Goal: Communication & Community: Answer question/provide support

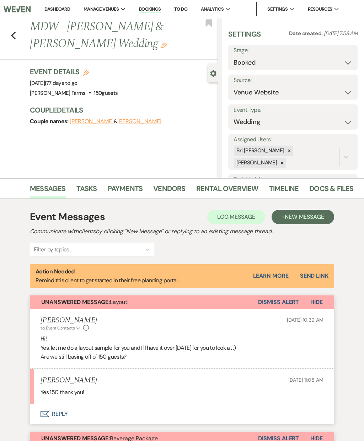
select select "5"
click at [57, 9] on link "Dashboard" at bounding box center [57, 9] width 26 height 6
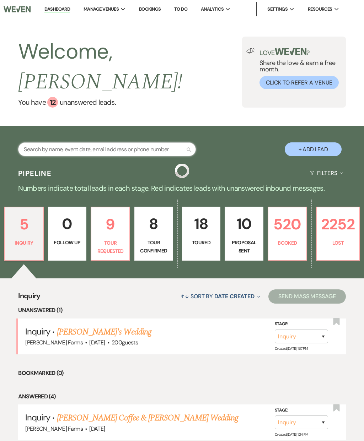
click at [113, 142] on input "text" at bounding box center [107, 149] width 178 height 14
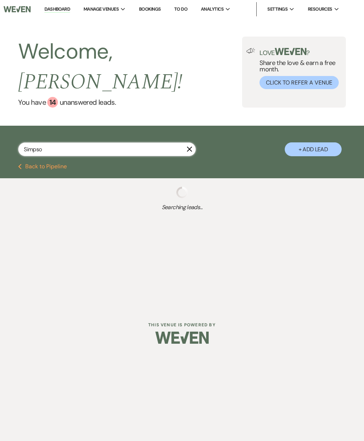
type input "Simpson"
select select "8"
select select "5"
select select "8"
select select "5"
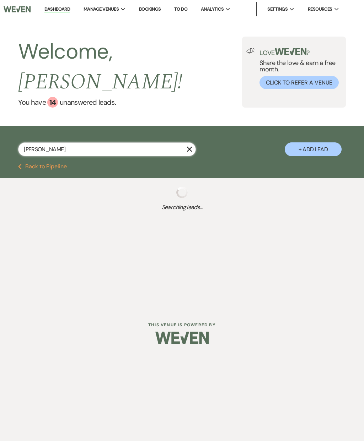
select select "8"
select select "6"
select select "8"
select select "5"
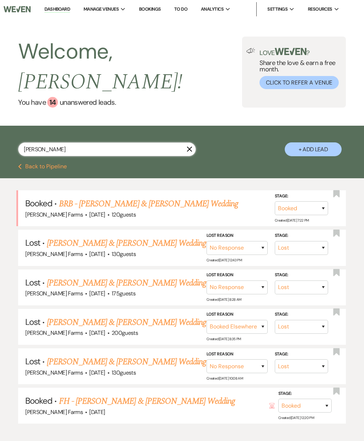
select select "8"
select select "5"
select select "8"
select select "5"
select select "8"
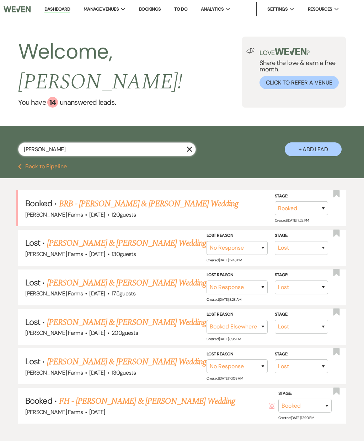
select select "6"
select select "8"
select select "5"
click at [188, 198] on link "BRB - [PERSON_NAME] & [PERSON_NAME] Wedding" at bounding box center [148, 204] width 179 height 13
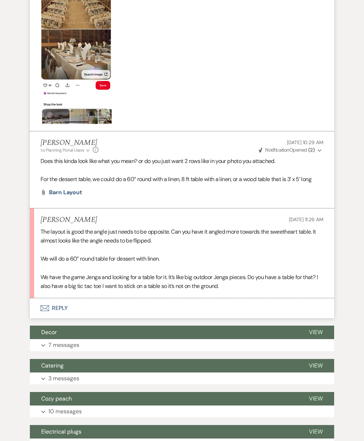
scroll to position [870, 0]
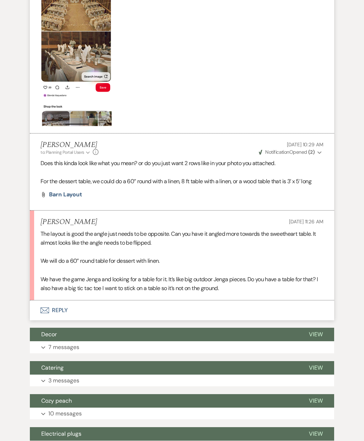
click at [81, 301] on button "Envelope Reply" at bounding box center [182, 311] width 304 height 20
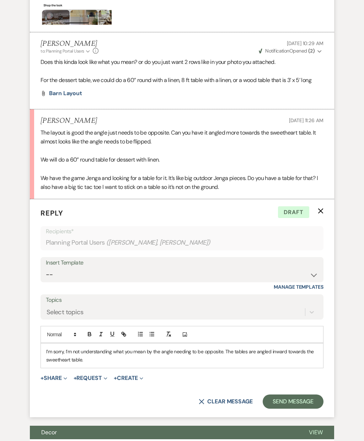
scroll to position [1013, 0]
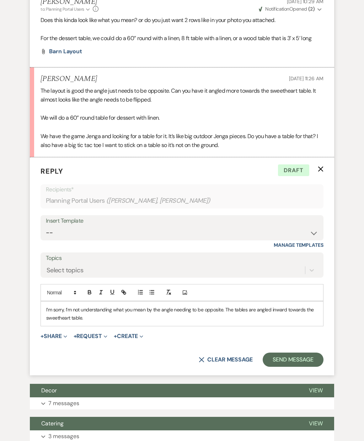
click at [182, 306] on p "I’m sorry, I’m not understanding what you mean by the angle needing to be oppos…" at bounding box center [181, 314] width 271 height 16
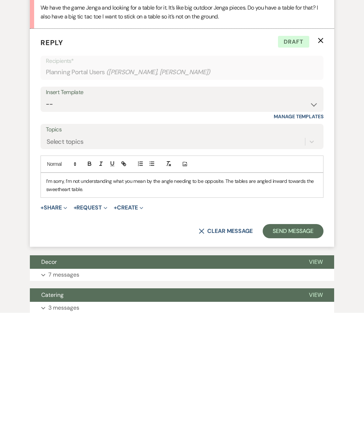
click at [86, 306] on p "I’m sorry, I’m not understanding what you mean by the angle needing to be oppos…" at bounding box center [181, 314] width 271 height 16
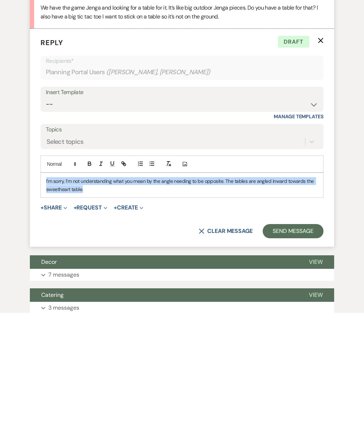
click at [85, 306] on p "I’m sorry, I’m not understanding what you mean by the angle needing to be oppos…" at bounding box center [181, 314] width 271 height 16
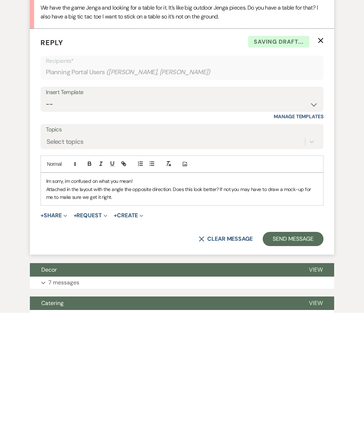
click at [65, 340] on span "Expand" at bounding box center [64, 343] width 5 height 7
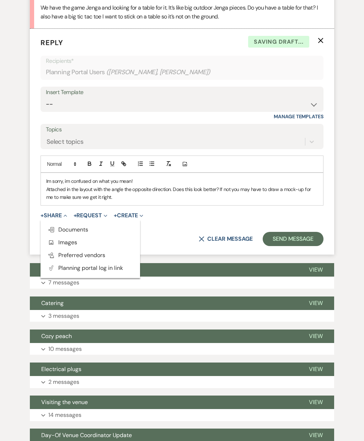
click at [82, 236] on button "Add Photo Images" at bounding box center [89, 242] width 99 height 13
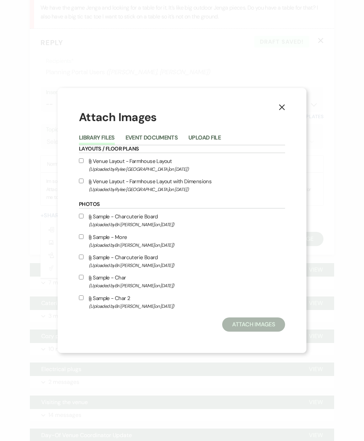
click at [207, 145] on button "Upload File" at bounding box center [204, 140] width 32 height 10
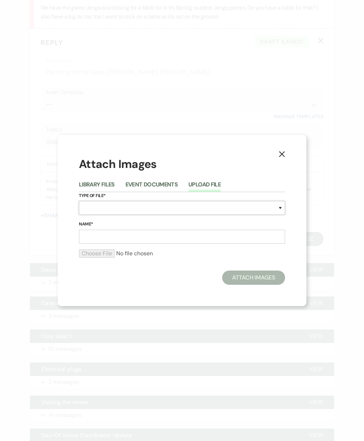
click at [128, 215] on select "Special Event Insurance Vendor Certificate of Insurance Contracts / Rental Agre…" at bounding box center [182, 208] width 206 height 14
select select "25"
click at [137, 244] on input "Name*" at bounding box center [182, 237] width 206 height 14
click at [175, 243] on input "Name*" at bounding box center [182, 237] width 206 height 14
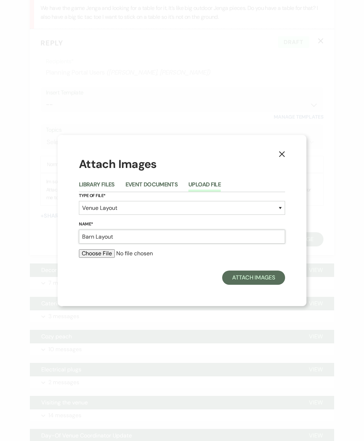
type input "Barn Layout"
click at [101, 258] on input "file" at bounding box center [182, 253] width 206 height 9
type input "C:\fakepath\(MASTER-Shared) Big Red Barn Layout.png"
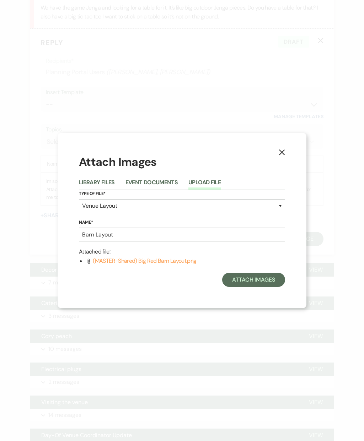
click at [253, 287] on button "Attach Images" at bounding box center [253, 280] width 63 height 14
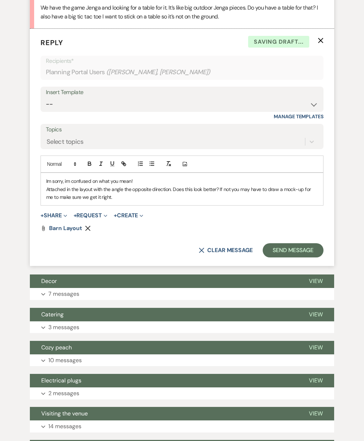
click at [67, 177] on p "Im sorry, im confused on what you mean!" at bounding box center [181, 181] width 271 height 8
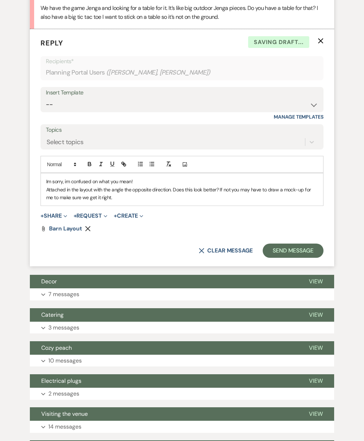
click at [71, 178] on p "Im sorry, im confused on what you mean!" at bounding box center [181, 182] width 271 height 8
click at [65, 186] on p "Attached in the layout with the angle the opposite direction. Does this look be…" at bounding box center [181, 194] width 271 height 16
click at [77, 186] on p "Attached in the layout with the angle the opposite direction. Does this look be…" at bounding box center [181, 194] width 271 height 16
click at [117, 186] on p "I attached a layout with the angle the opposite direction. Does this look bette…" at bounding box center [181, 194] width 271 height 16
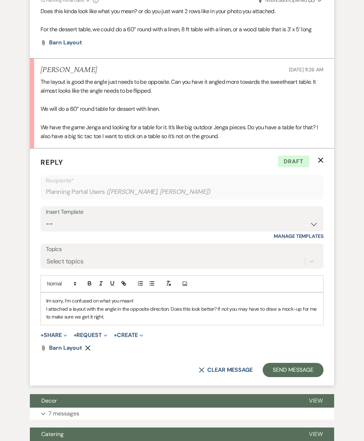
scroll to position [1022, 0]
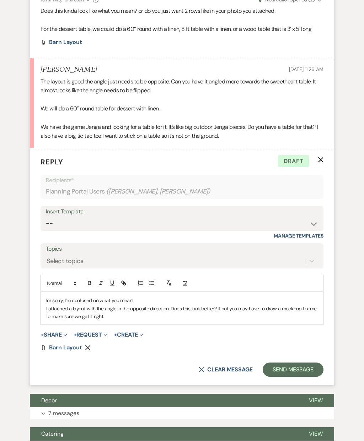
click at [126, 305] on p "I attached a layout with the angle in the opposite direction. Does this look be…" at bounding box center [181, 313] width 271 height 16
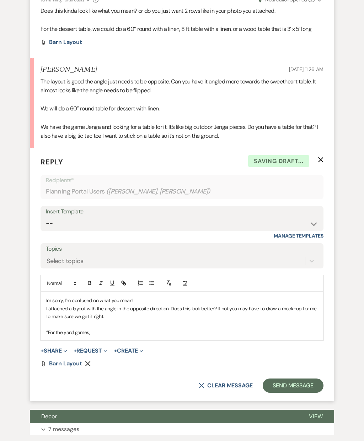
click at [50, 329] on p "‘’For the yard games," at bounding box center [181, 333] width 271 height 8
click at [112, 320] on p at bounding box center [181, 324] width 271 height 8
click at [98, 329] on p "‘For the yard games," at bounding box center [181, 333] width 271 height 8
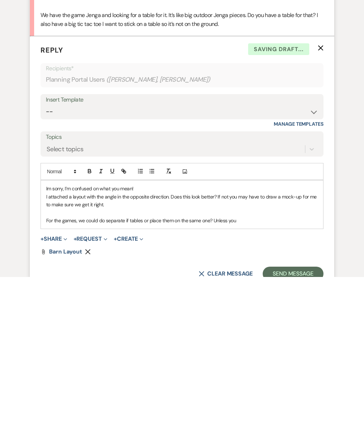
scroll to position [993, 0]
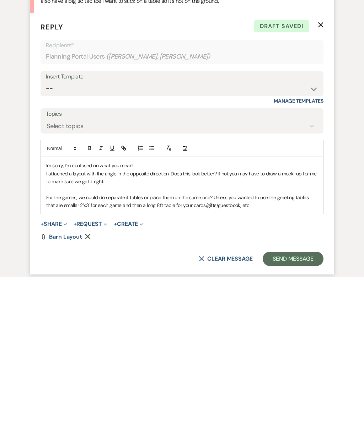
click at [128, 358] on p "For the games, we could do separate if tables or place them on the same one? Un…" at bounding box center [181, 366] width 271 height 16
click at [291, 416] on button "Send Message" at bounding box center [293, 423] width 61 height 14
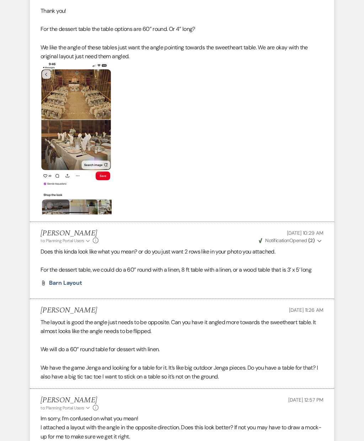
scroll to position [780, 0]
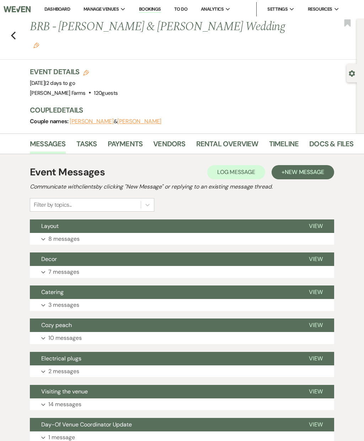
click at [130, 233] on button "Expand 8 messages" at bounding box center [182, 239] width 304 height 12
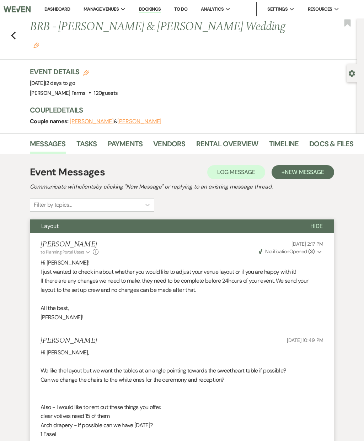
click at [57, 11] on link "Dashboard" at bounding box center [57, 9] width 26 height 6
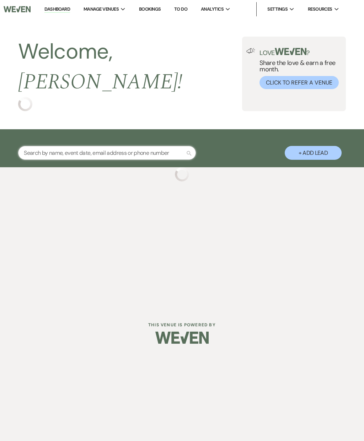
click at [103, 146] on input "text" at bounding box center [107, 153] width 178 height 14
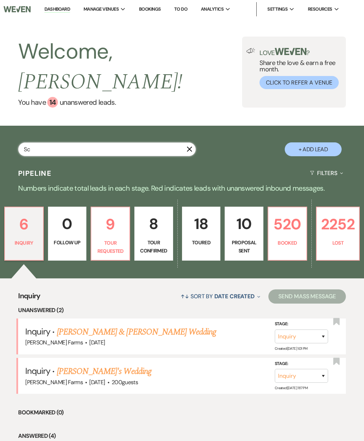
type input "Sch"
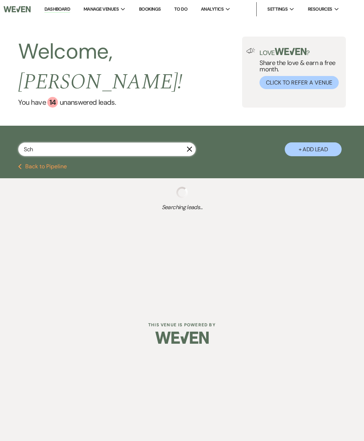
select select "2"
select select "5"
select select "8"
select select "3"
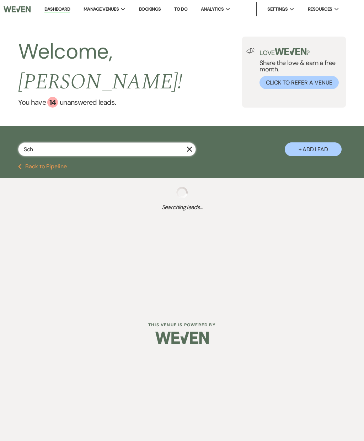
select select "5"
select select "8"
select select "5"
select select "8"
select select "5"
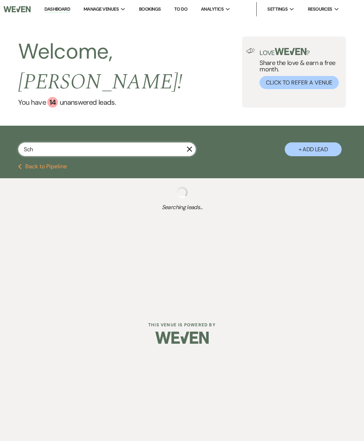
select select "8"
select select "5"
select select "8"
select select "4"
select select "8"
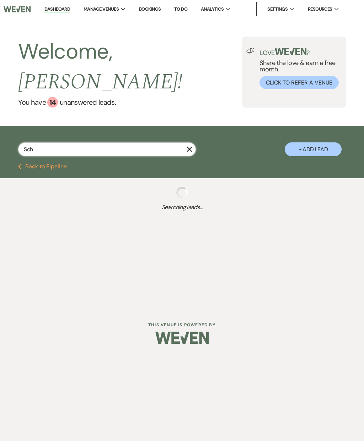
select select "5"
select select "8"
select select "6"
select select "8"
select select "5"
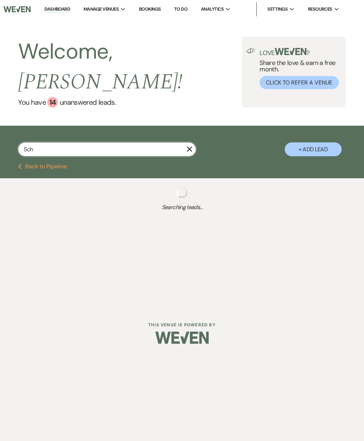
select select "8"
select select "5"
select select "8"
select select "4"
select select "8"
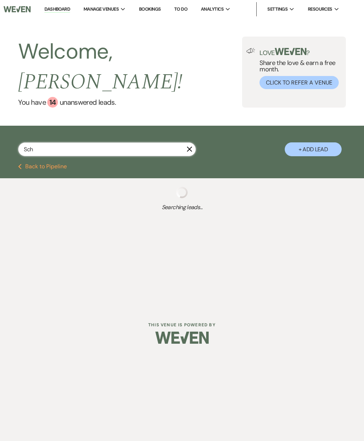
select select "5"
select select "8"
select select "11"
select select "8"
select select "5"
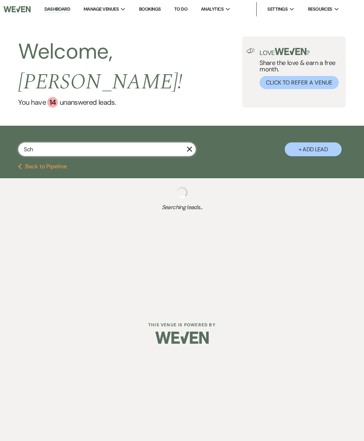
select select "8"
select select "5"
select select "8"
select select "7"
select select "8"
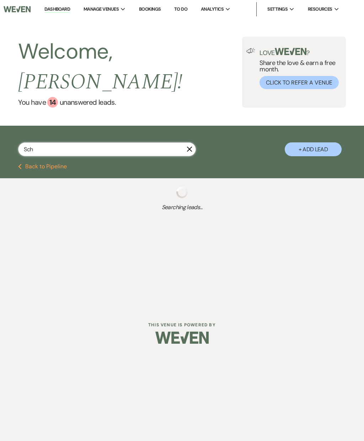
select select "4"
select select "8"
select select "5"
select select "8"
select select "5"
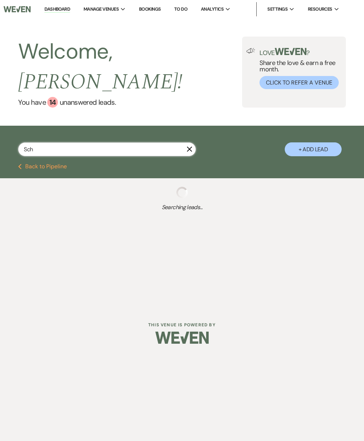
select select "8"
select select "5"
select select "8"
select select "5"
select select "8"
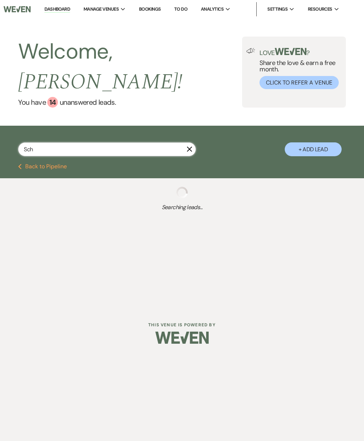
select select "5"
select select "8"
select select "5"
select select "8"
select select "1"
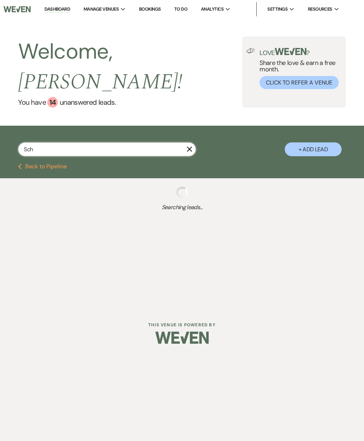
select select "8"
select select "6"
select select "8"
select select "5"
select select "8"
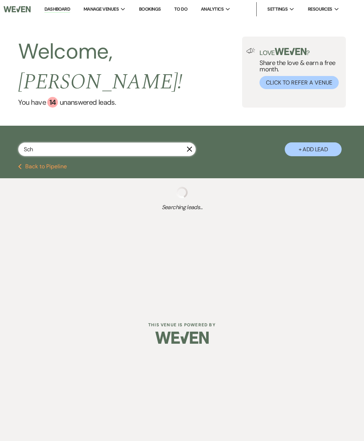
select select "5"
select select "8"
select select "4"
select select "8"
select select "5"
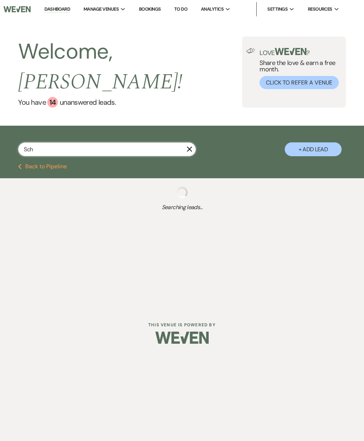
select select "8"
select select "5"
select select "8"
select select "5"
select select "8"
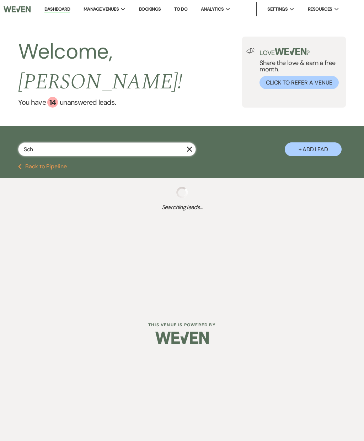
select select "4"
select select "8"
select select "5"
select select "8"
select select "5"
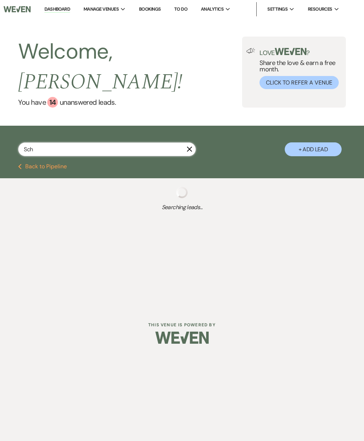
select select "8"
select select "1"
select select "8"
select select "1"
select select "8"
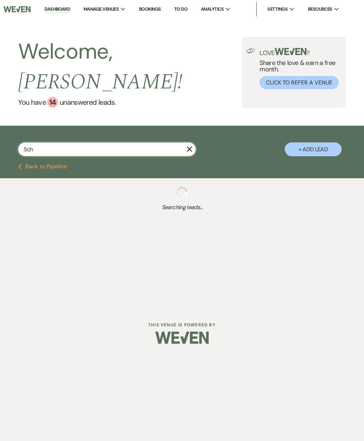
select select "5"
select select "8"
select select "5"
select select "8"
select select "5"
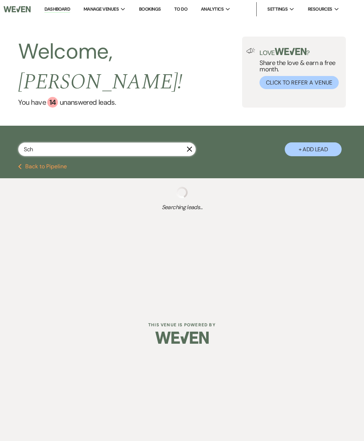
select select "8"
select select "5"
select select "8"
select select "5"
select select "8"
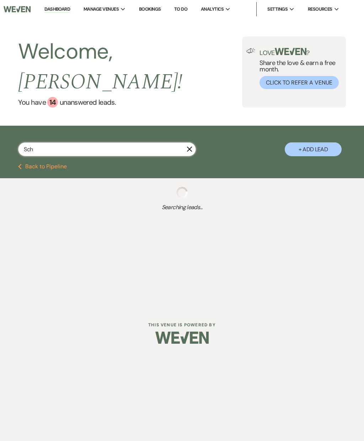
select select "5"
select select "8"
select select "5"
select select "8"
select select "1"
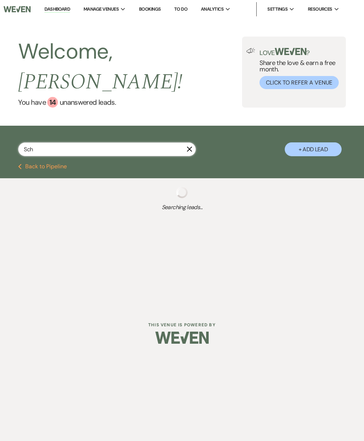
select select "8"
select select "7"
select select "8"
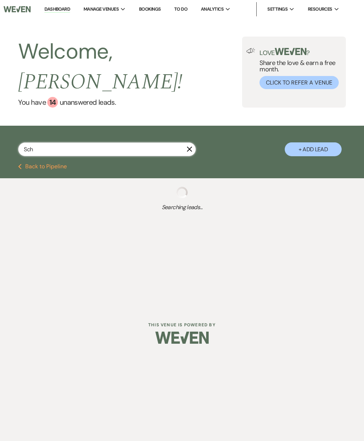
select select "5"
select select "8"
select select "10"
select select "8"
select select "5"
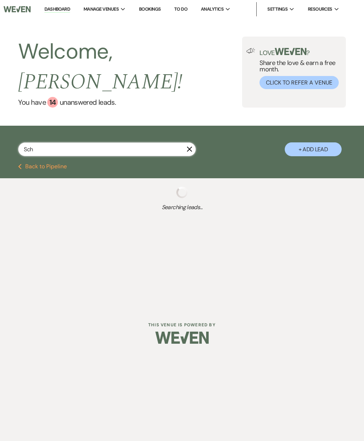
select select "8"
select select "5"
select select "8"
select select "1"
select select "8"
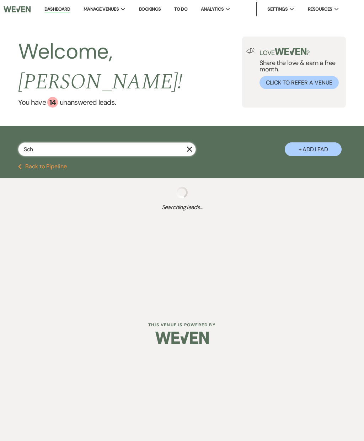
select select "5"
select select "8"
select select "1"
select select "8"
select select "5"
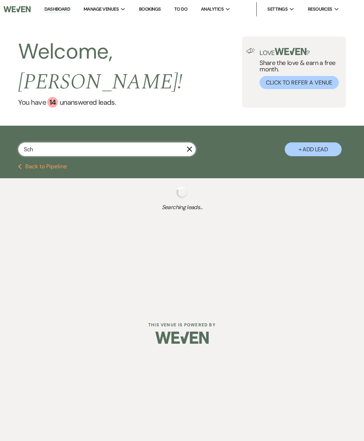
select select "8"
select select "5"
select select "8"
select select "1"
select select "8"
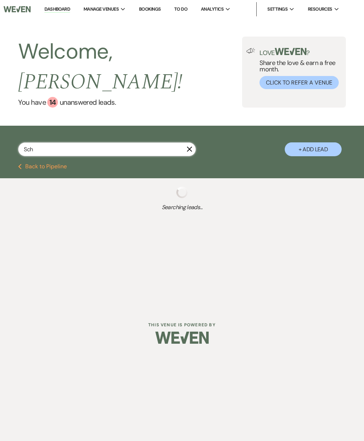
select select "1"
select select "8"
select select "5"
select select "8"
select select "6"
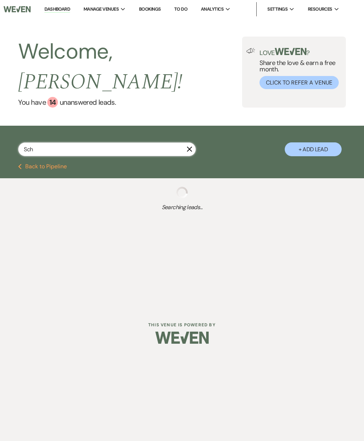
select select "8"
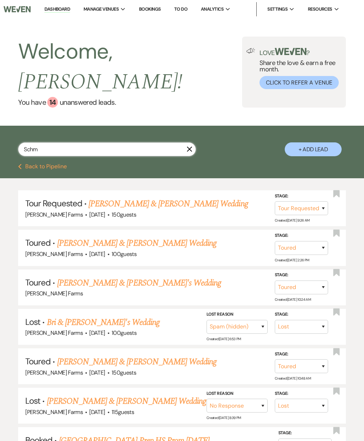
type input "Schmi"
select select "8"
select select "5"
select select "8"
select select "5"
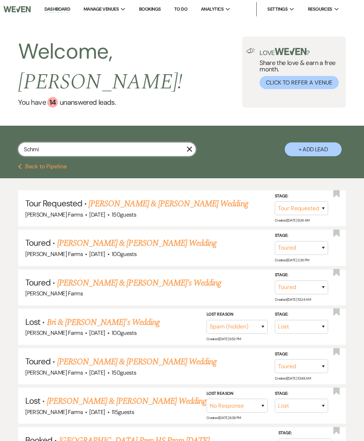
select select "8"
select select "5"
select select "8"
select select "5"
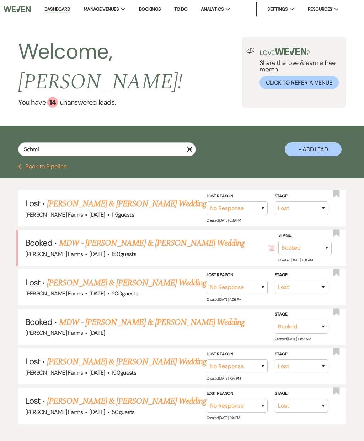
click at [182, 237] on link "MDW - [PERSON_NAME] & [PERSON_NAME] Wedding" at bounding box center [152, 243] width 186 height 13
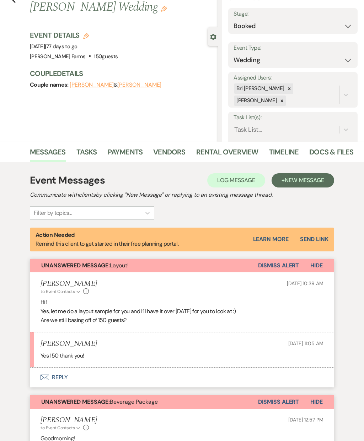
select select "5"
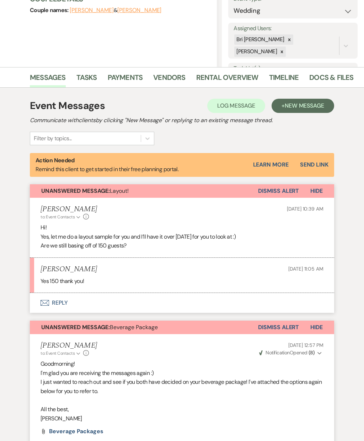
click at [56, 305] on button "Envelope Reply" at bounding box center [182, 303] width 304 height 20
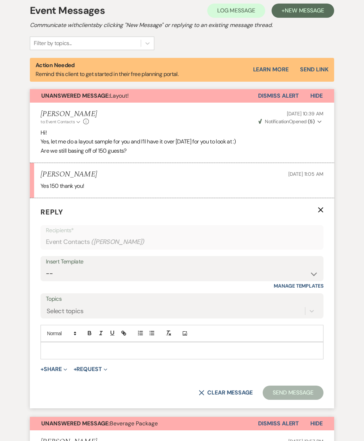
scroll to position [242, 0]
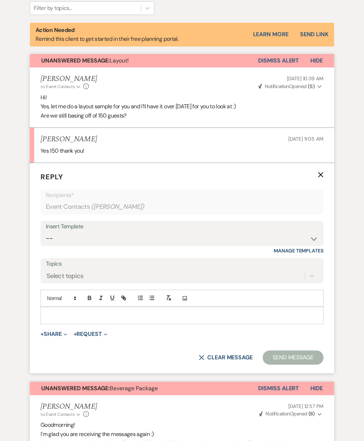
click at [65, 333] on icon "Expand" at bounding box center [66, 335] width 4 height 4
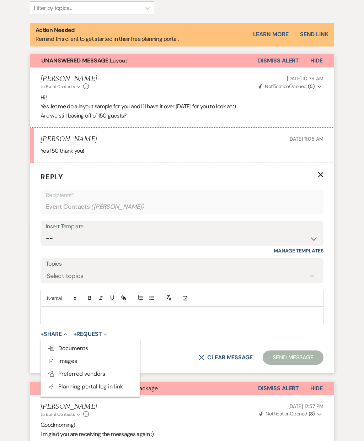
click at [82, 359] on button "Add Photo Images" at bounding box center [89, 361] width 99 height 13
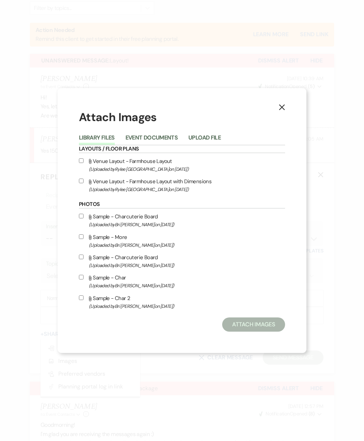
click at [213, 145] on button "Upload File" at bounding box center [204, 140] width 32 height 10
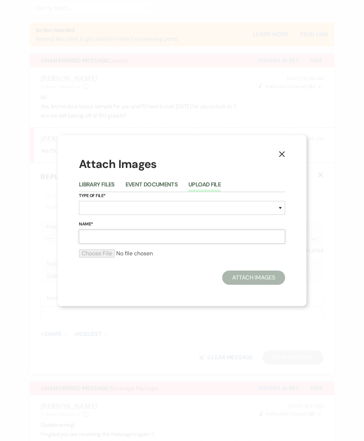
click at [184, 244] on input "Name*" at bounding box center [182, 237] width 206 height 14
type input "Meadow Layout"
click at [130, 215] on select "Special Event Insurance Vendor Certificate of Insurance Contracts / Rental Agre…" at bounding box center [182, 208] width 206 height 14
select select "25"
click at [104, 258] on input "file" at bounding box center [182, 253] width 206 height 9
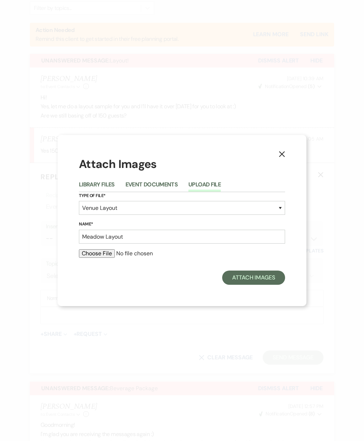
type input "C:\fakepath\(MASTER-Shared) Meadow Layout 2025 (with dimensions).png"
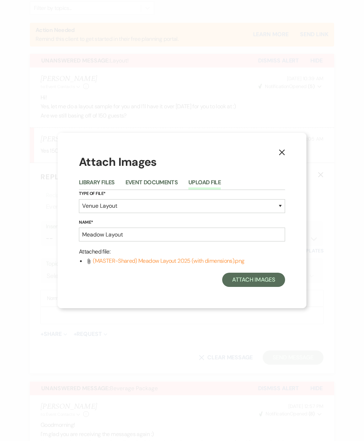
click at [256, 287] on button "Attach Images" at bounding box center [253, 280] width 63 height 14
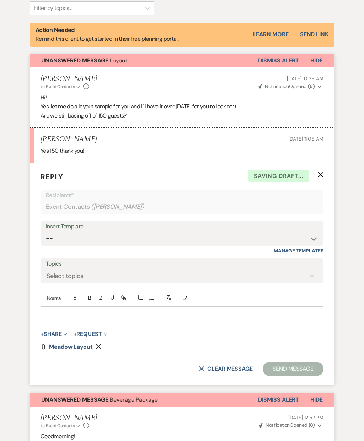
click at [131, 317] on div at bounding box center [182, 315] width 282 height 16
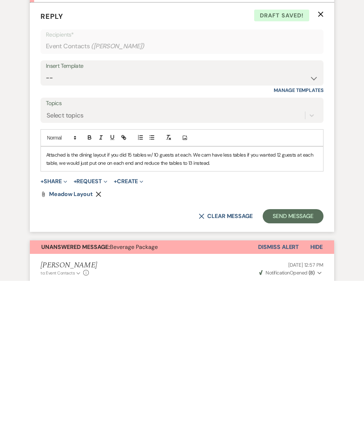
click at [208, 312] on p "Attached is the dining layout if you did 15 tables w/ 10 guests at each. We cam…" at bounding box center [181, 320] width 271 height 16
click at [241, 312] on p "Attached is the dining layout if you did 15 tables w/ 10 guests at each. We can…" at bounding box center [181, 320] width 271 height 16
click at [259, 312] on p "Attached is the dining layout if you did 15 tables w/ 10 guests at each. We can…" at bounding box center [181, 320] width 271 height 16
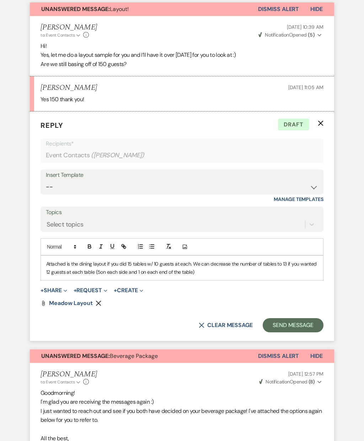
scroll to position [291, 0]
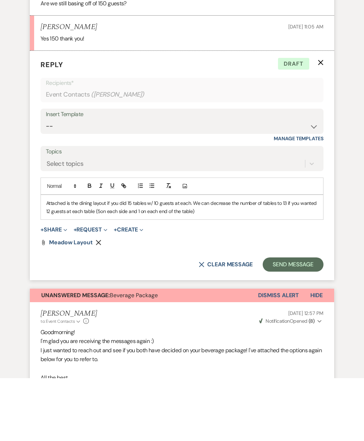
click at [103, 262] on p "Attached is the dining layout if you did 15 tables w/ 10 guests at each. We can…" at bounding box center [181, 270] width 271 height 16
click at [298, 320] on button "Send Message" at bounding box center [293, 327] width 61 height 14
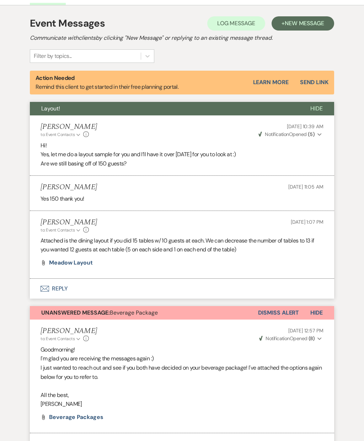
scroll to position [185, 0]
